Goal: Task Accomplishment & Management: Complete application form

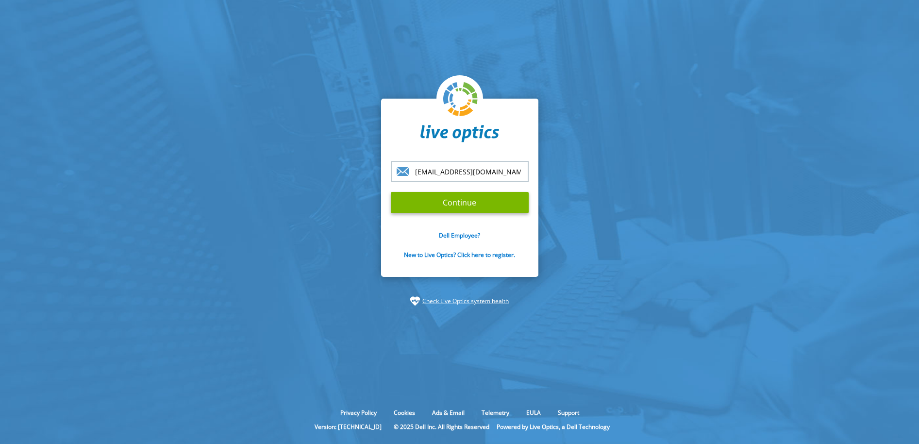
type input "[EMAIL_ADDRESS][DOMAIN_NAME]"
click at [391, 192] on input "Continue" at bounding box center [460, 202] width 138 height 21
click at [441, 207] on input "Continue" at bounding box center [460, 202] width 138 height 21
click at [449, 198] on input "Continue" at bounding box center [460, 202] width 138 height 21
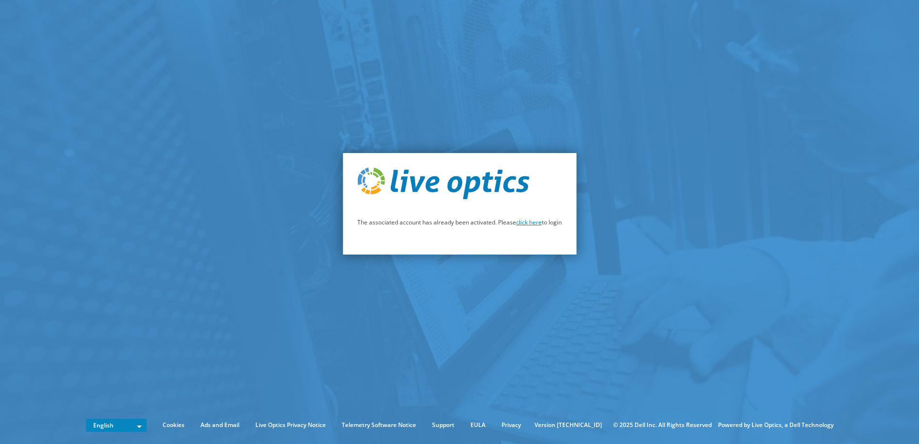
click at [531, 224] on link "click here" at bounding box center [529, 222] width 26 height 8
